Goal: Task Accomplishment & Management: Manage account settings

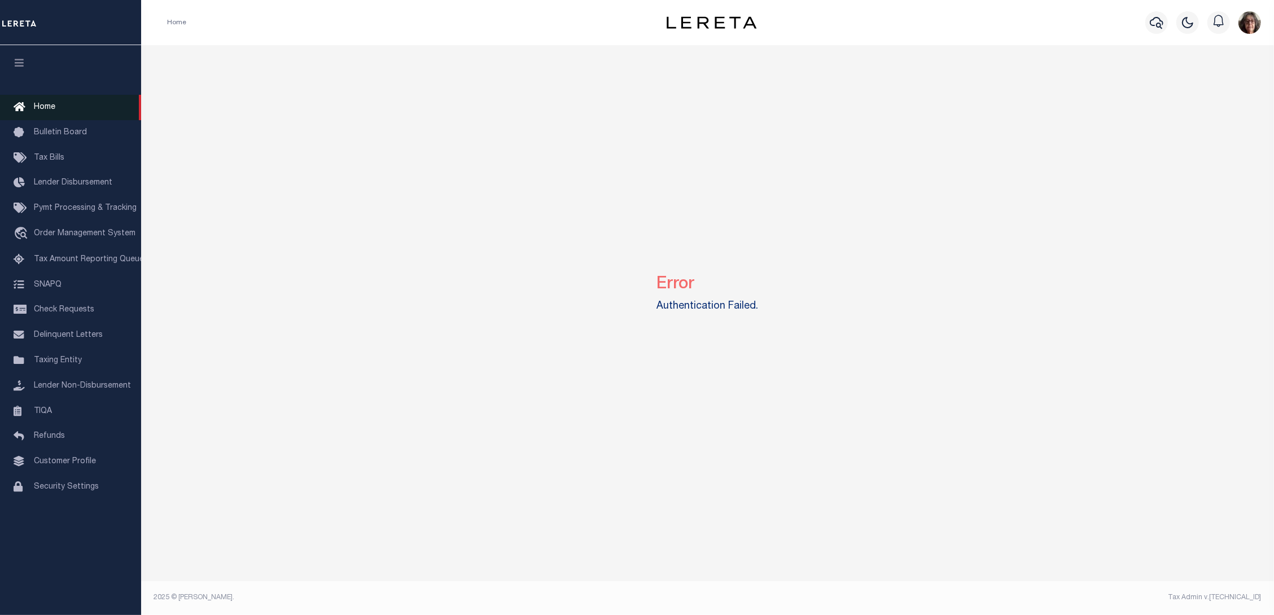
click at [36, 104] on span "Home" at bounding box center [44, 107] width 21 height 8
click at [1245, 24] on img "button" at bounding box center [1249, 22] width 23 height 23
click at [1205, 82] on span "Sign out" at bounding box center [1205, 80] width 32 height 8
